Goal: Task Accomplishment & Management: Manage account settings

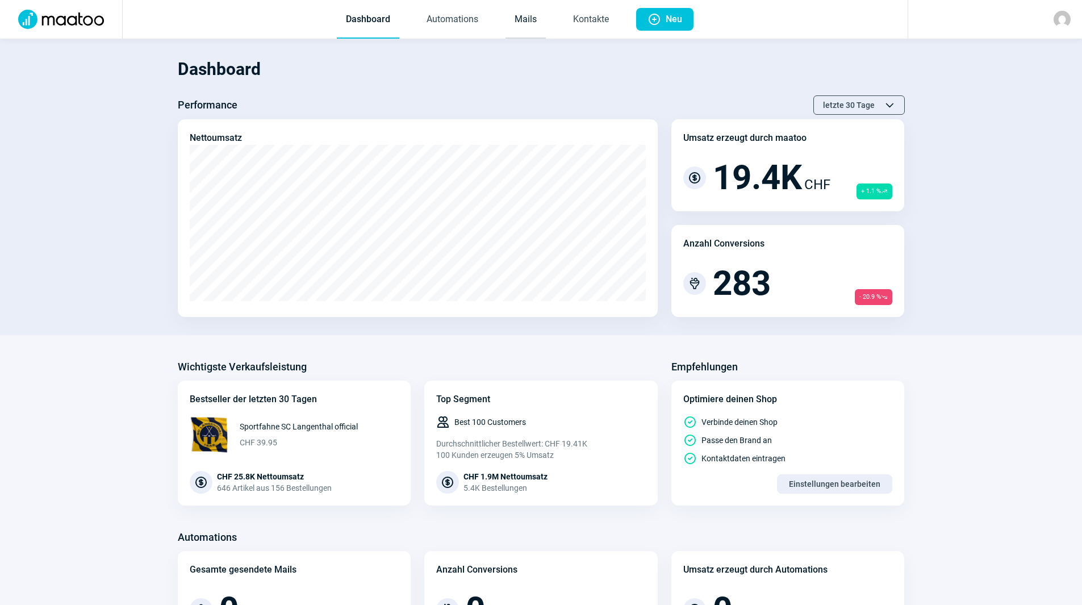
click at [529, 10] on link "Mails" at bounding box center [526, 19] width 40 height 37
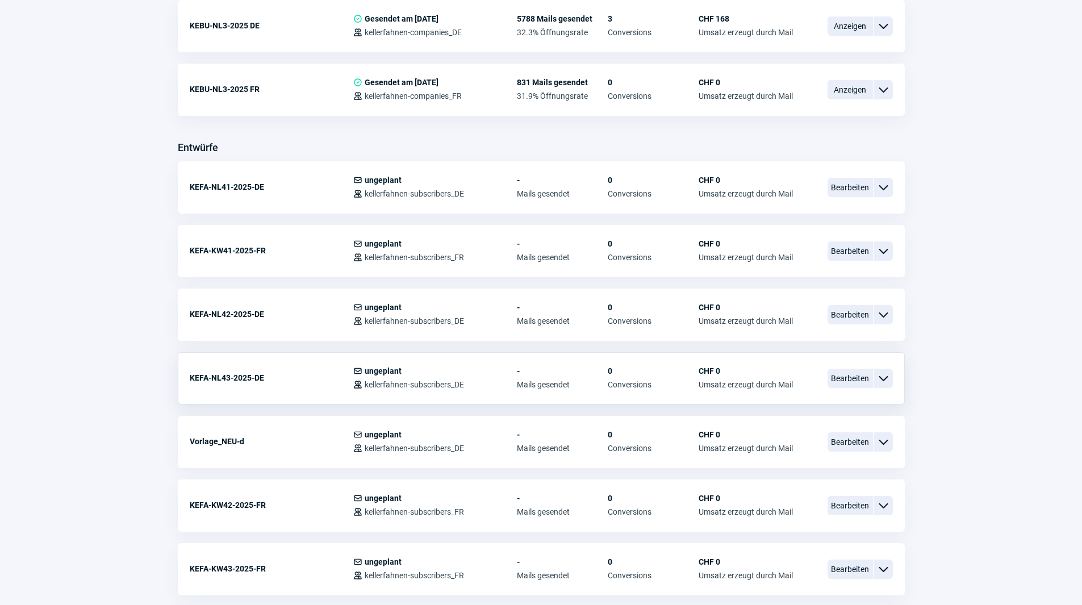
scroll to position [341, 0]
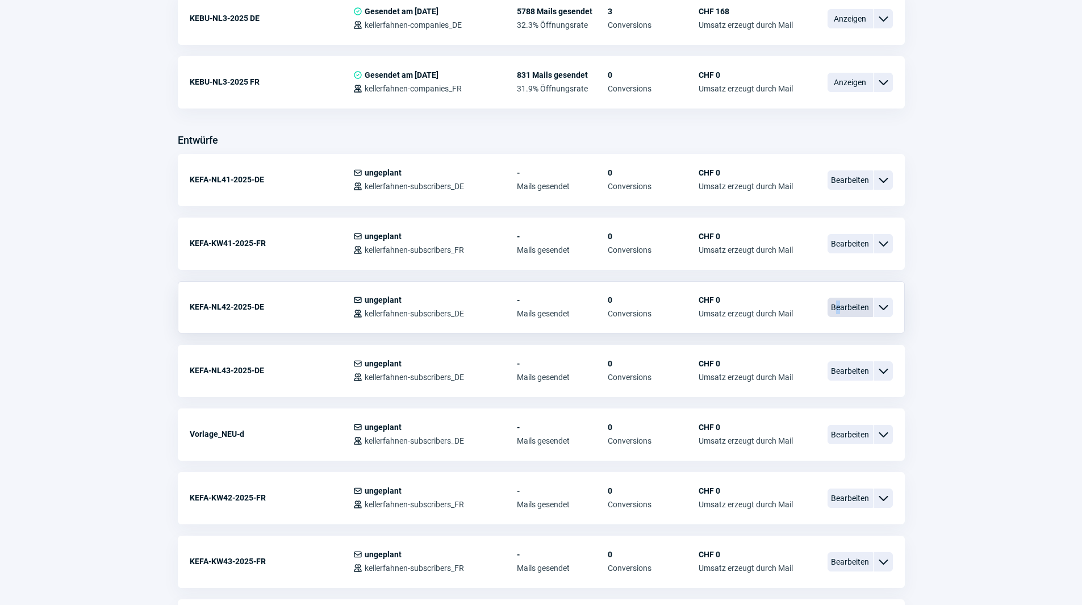
click at [839, 311] on span "Bearbeiten" at bounding box center [850, 307] width 45 height 19
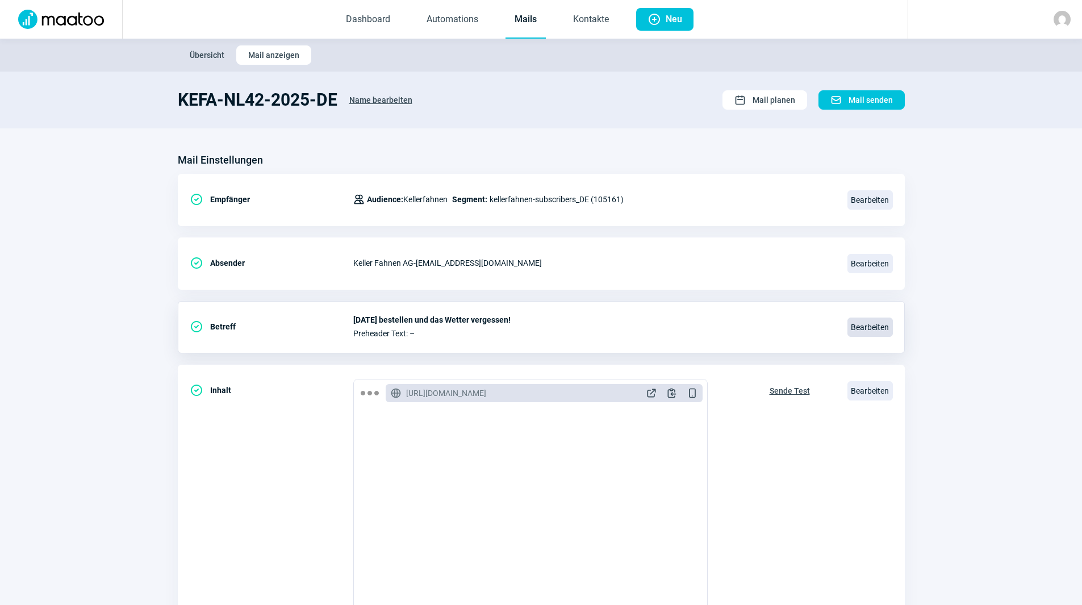
click at [886, 329] on span "Bearbeiten" at bounding box center [870, 327] width 45 height 19
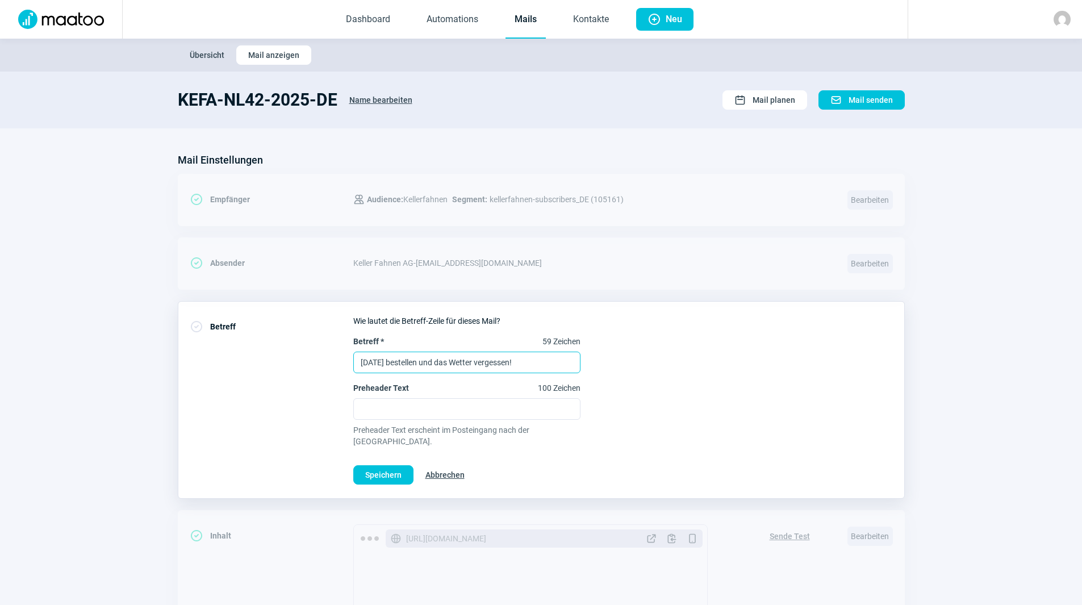
drag, startPoint x: 550, startPoint y: 358, endPoint x: 211, endPoint y: 341, distance: 340.2
click at [211, 341] on div "CheckCircle icon Betreff Wie lautet die Betreff-Zeile für dieses Mail? Betreff …" at bounding box center [541, 400] width 727 height 198
type input "Jetzt winterfest machen - mit den wetterfesten Blach von Keller Fahnen!"
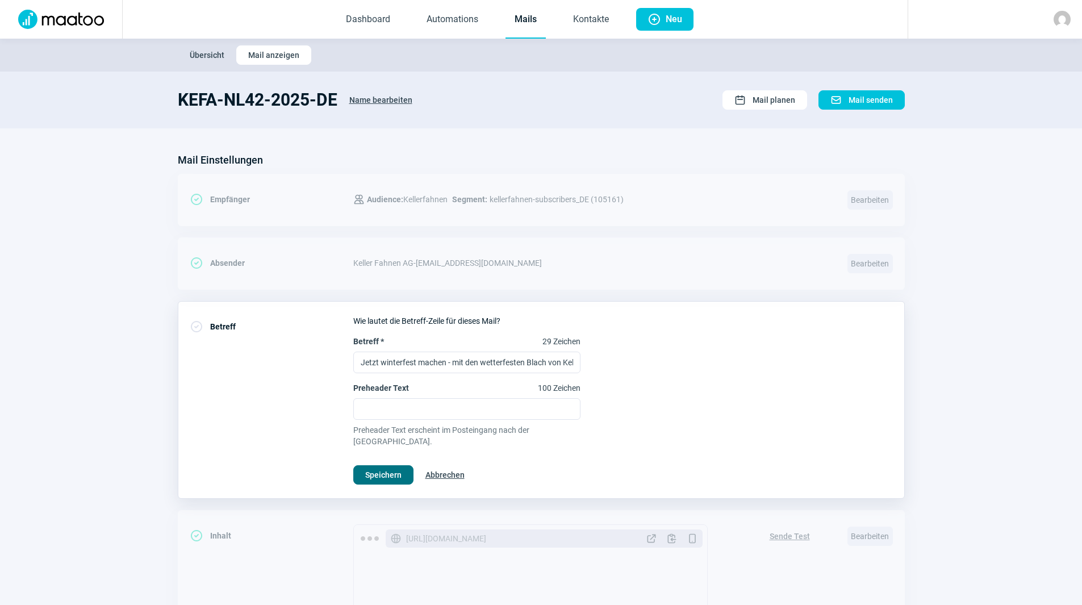
click at [381, 466] on span "Speichern" at bounding box center [383, 475] width 36 height 18
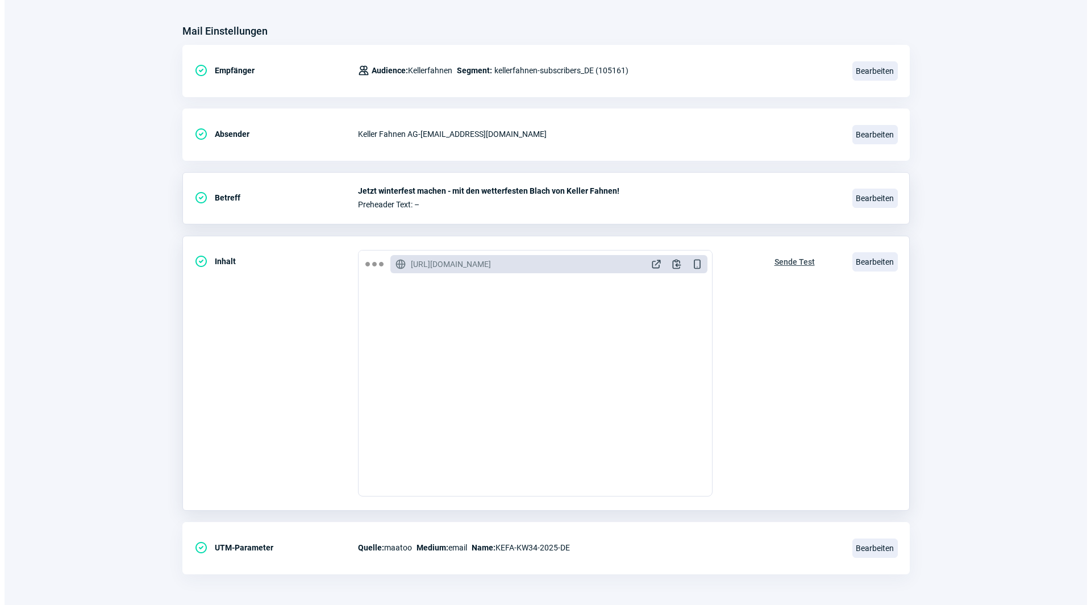
scroll to position [132, 0]
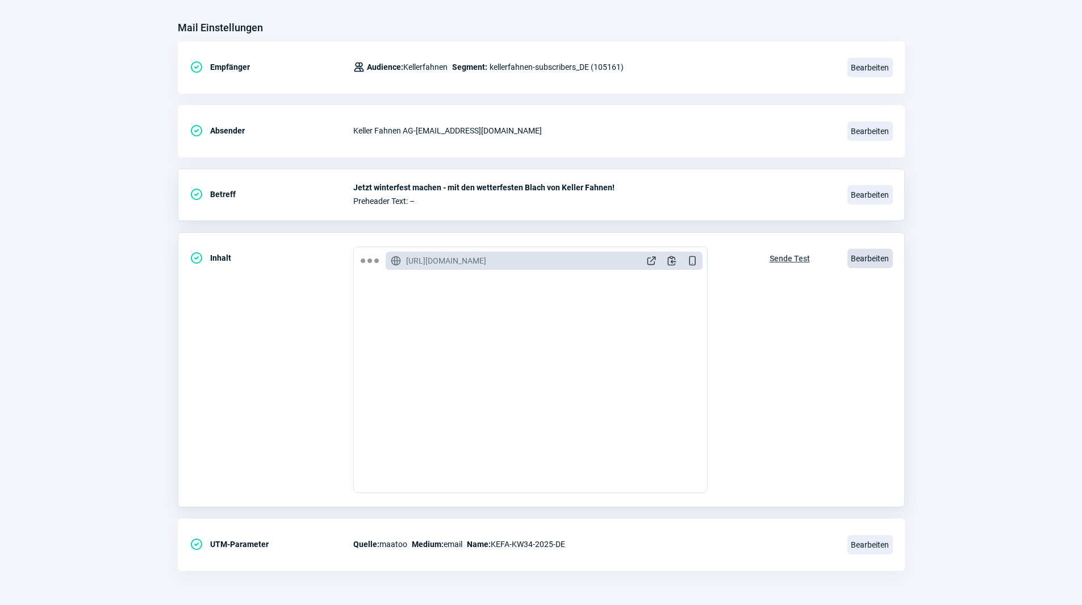
click at [880, 264] on span "Bearbeiten" at bounding box center [870, 258] width 45 height 19
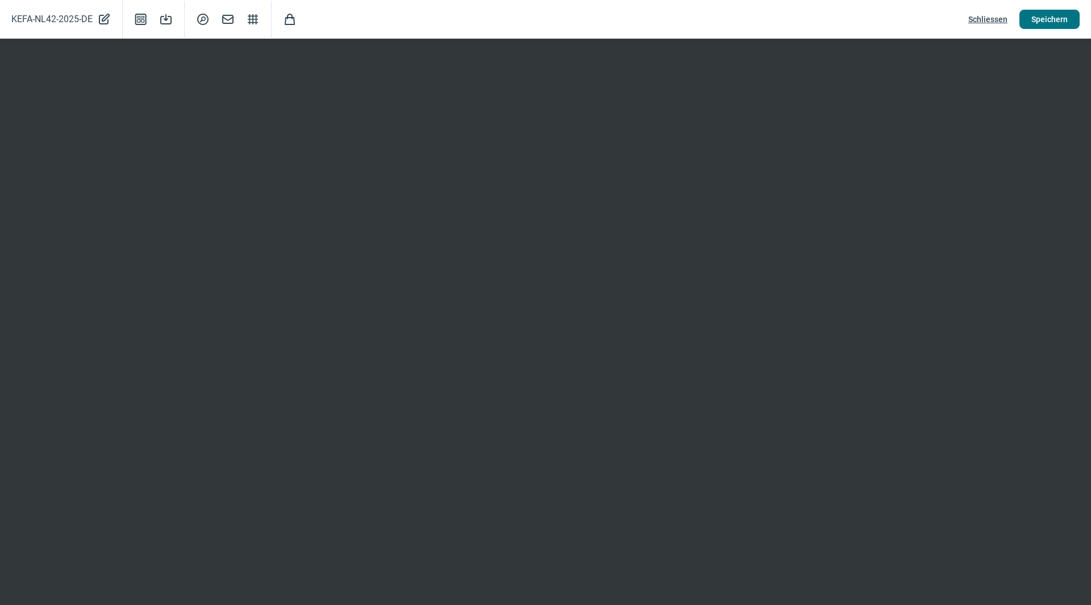
click at [1049, 18] on span "Speichern" at bounding box center [1049, 19] width 36 height 18
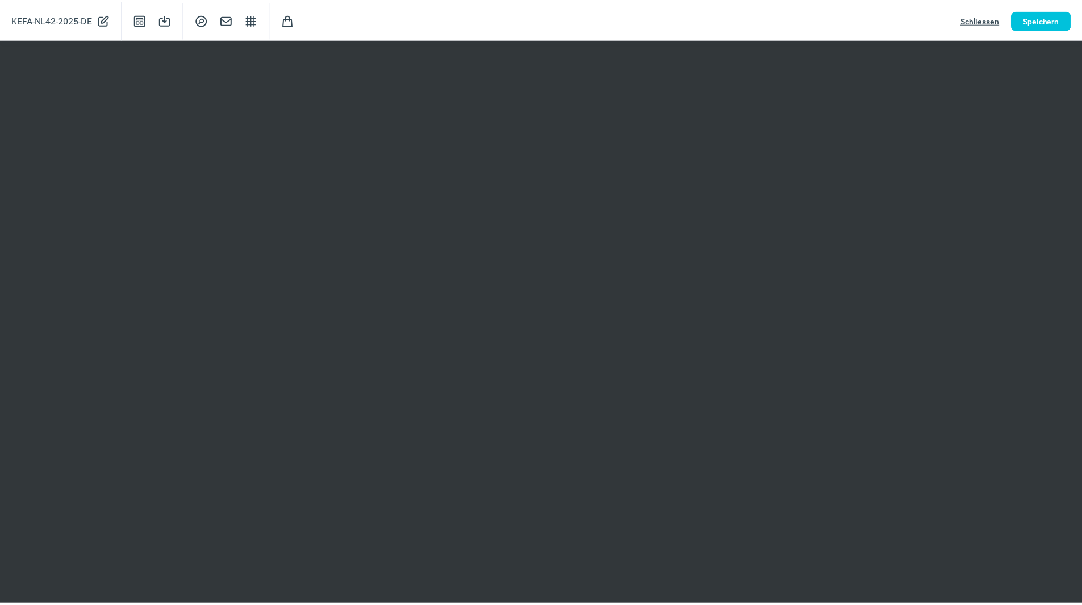
scroll to position [0, 0]
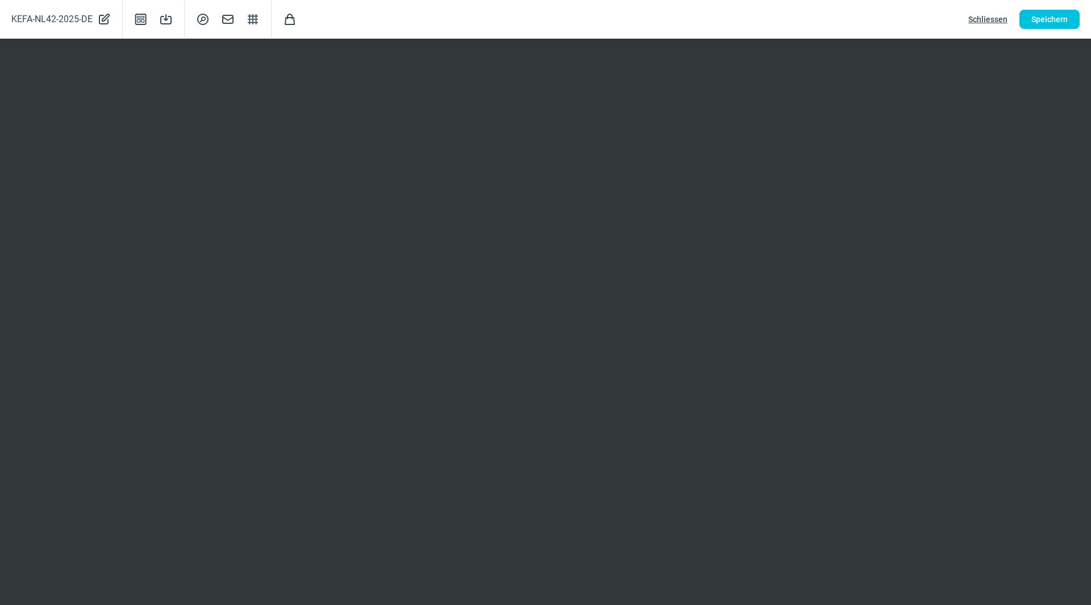
click at [1054, 9] on div "KEFA-NL42-2025-DE PencilAlt icon Template icon Save icon SearchCircle icon Mail…" at bounding box center [545, 19] width 1091 height 39
click at [1050, 13] on span "Speichern" at bounding box center [1049, 19] width 36 height 18
click at [1002, 19] on span "Schliessen" at bounding box center [987, 19] width 39 height 18
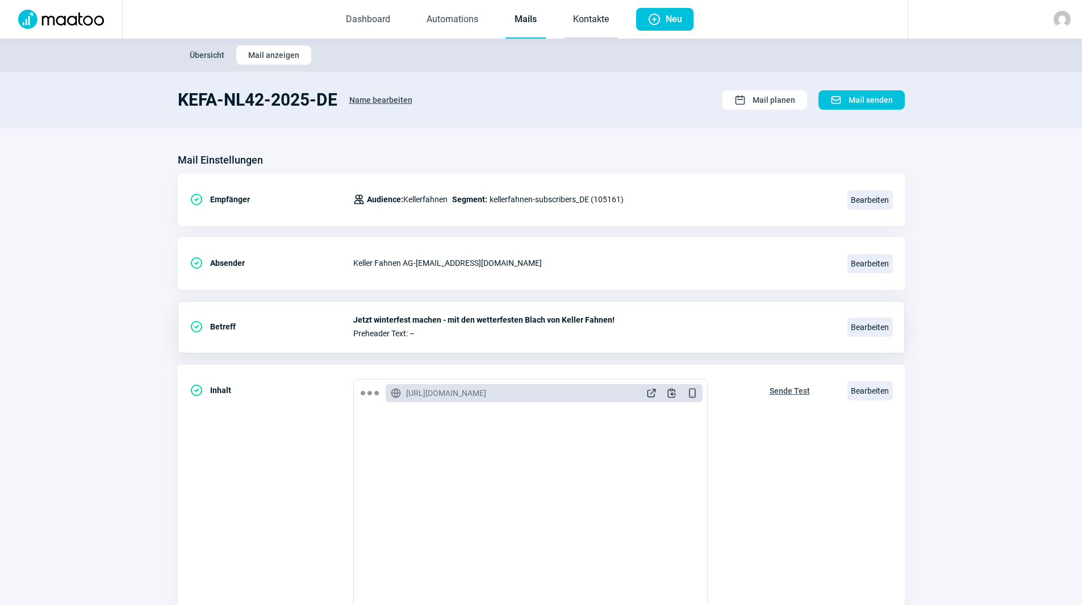
click at [584, 15] on link "Kontakte" at bounding box center [591, 19] width 54 height 37
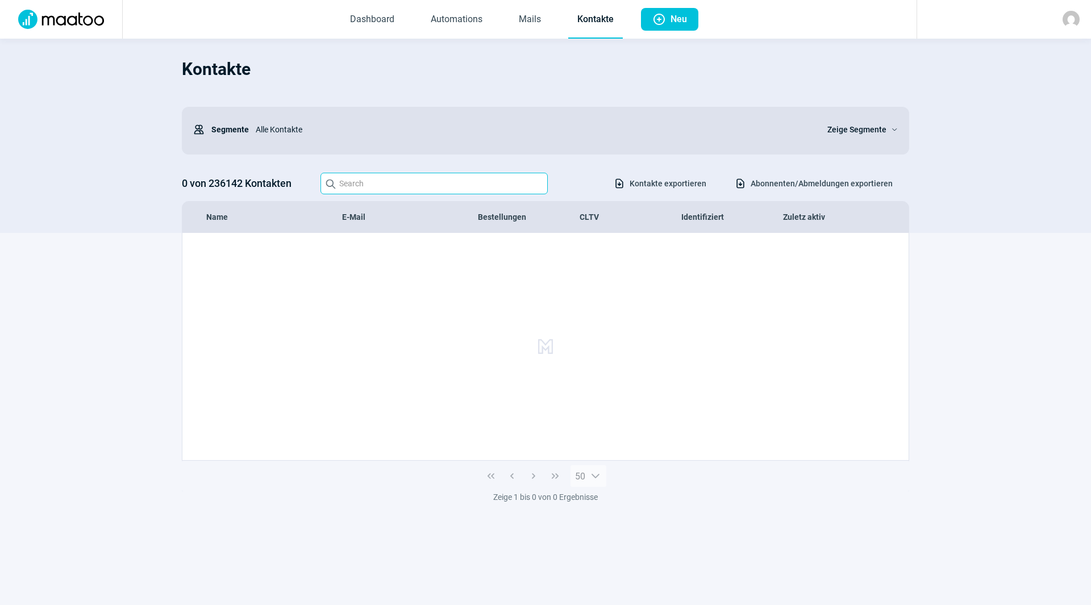
click at [423, 177] on input "Search icon" at bounding box center [433, 184] width 227 height 22
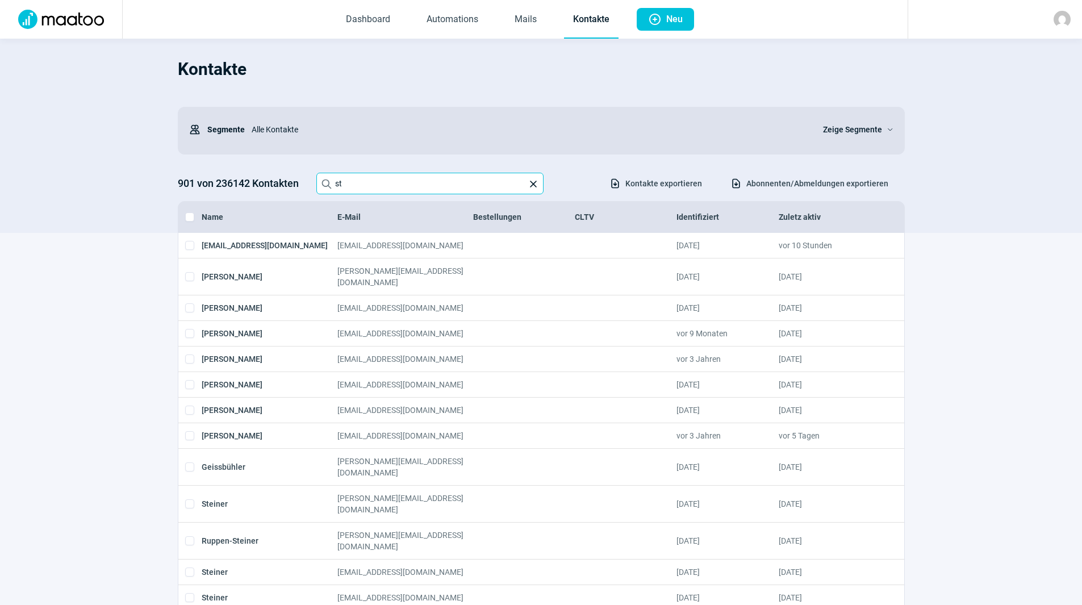
type input "s"
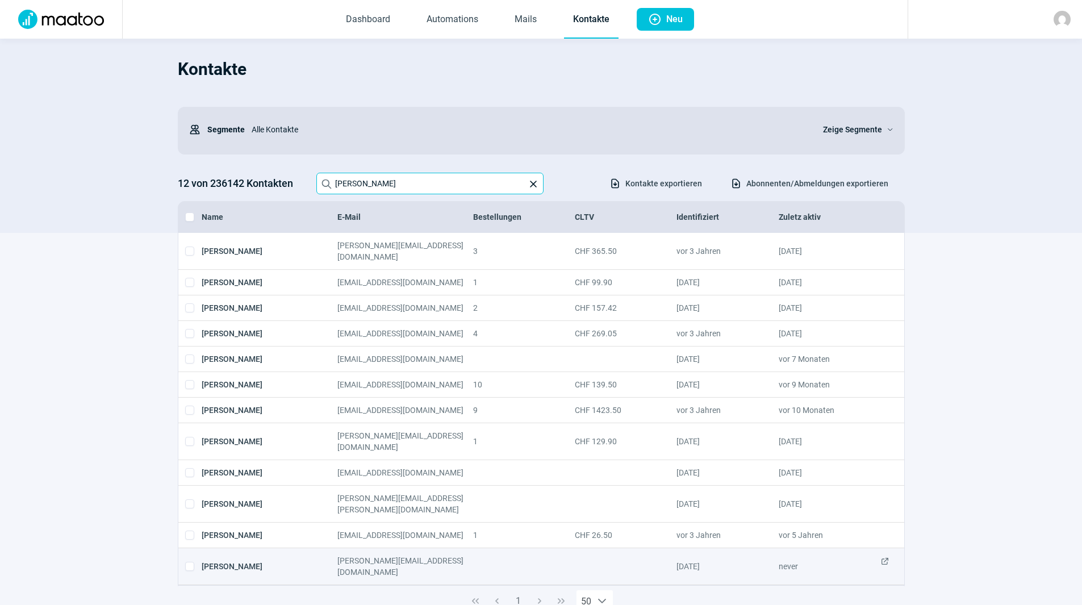
type input "[PERSON_NAME]"
click at [885, 555] on span "ExternalLink icon" at bounding box center [885, 566] width 9 height 23
